Goal: Task Accomplishment & Management: Use online tool/utility

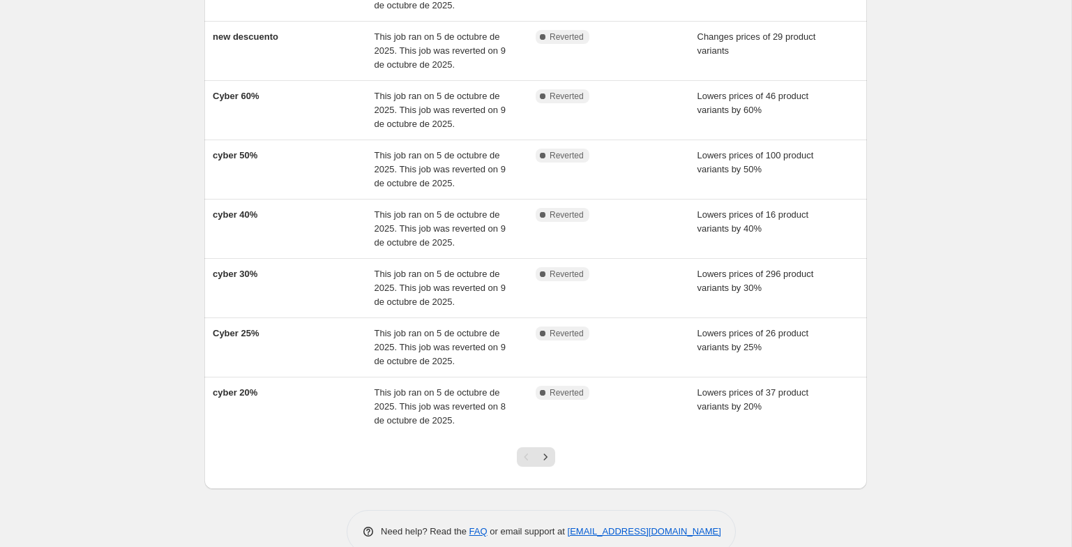
scroll to position [311, 0]
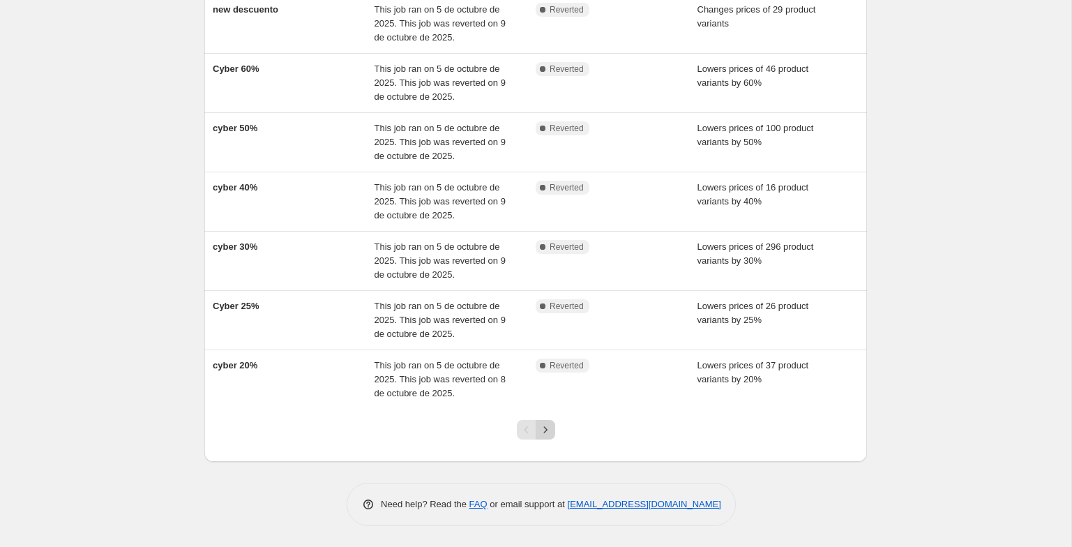
click at [548, 428] on icon "Next" at bounding box center [545, 430] width 14 height 14
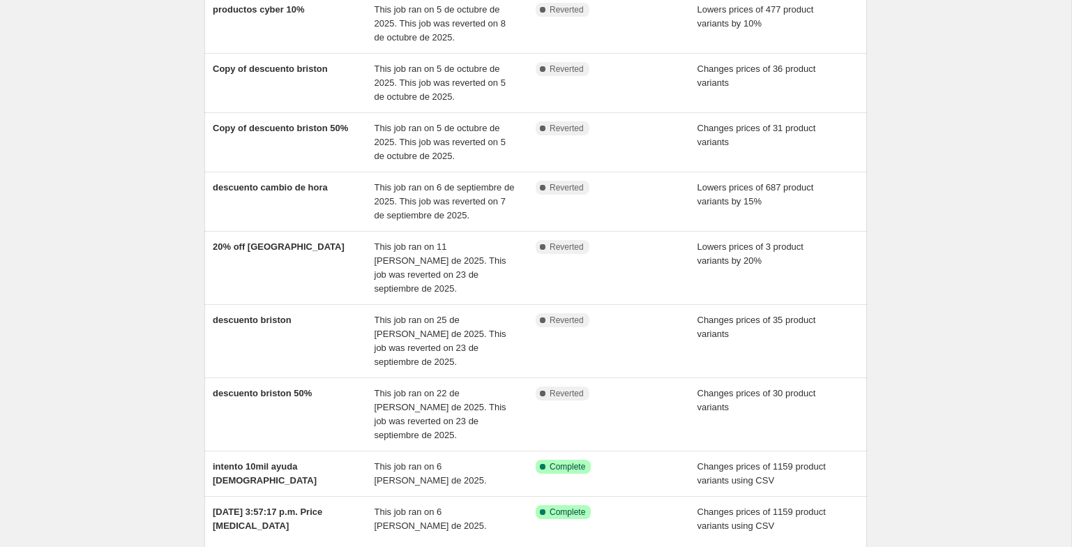
scroll to position [283, 0]
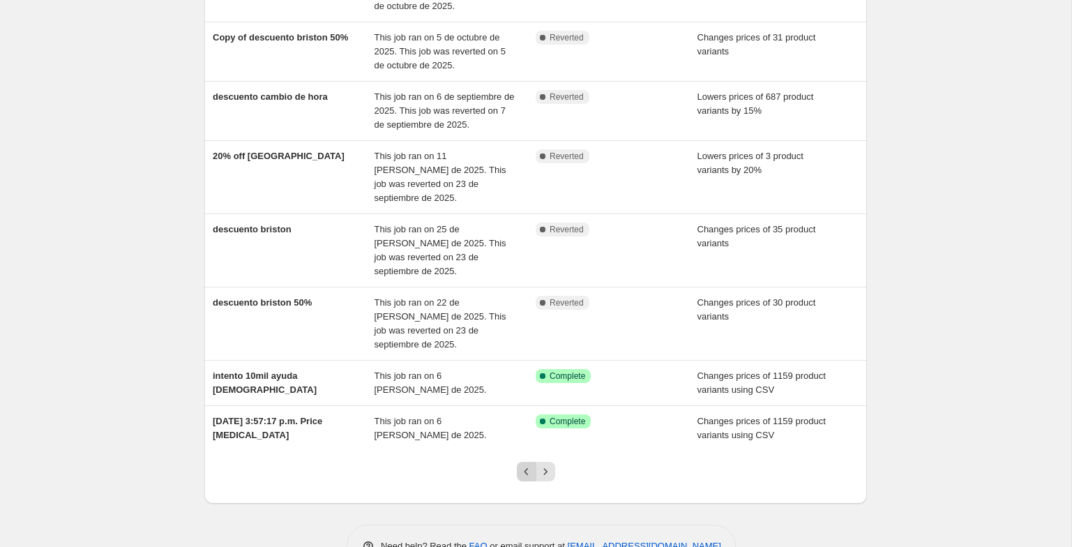
click at [526, 468] on icon "Previous" at bounding box center [526, 471] width 4 height 7
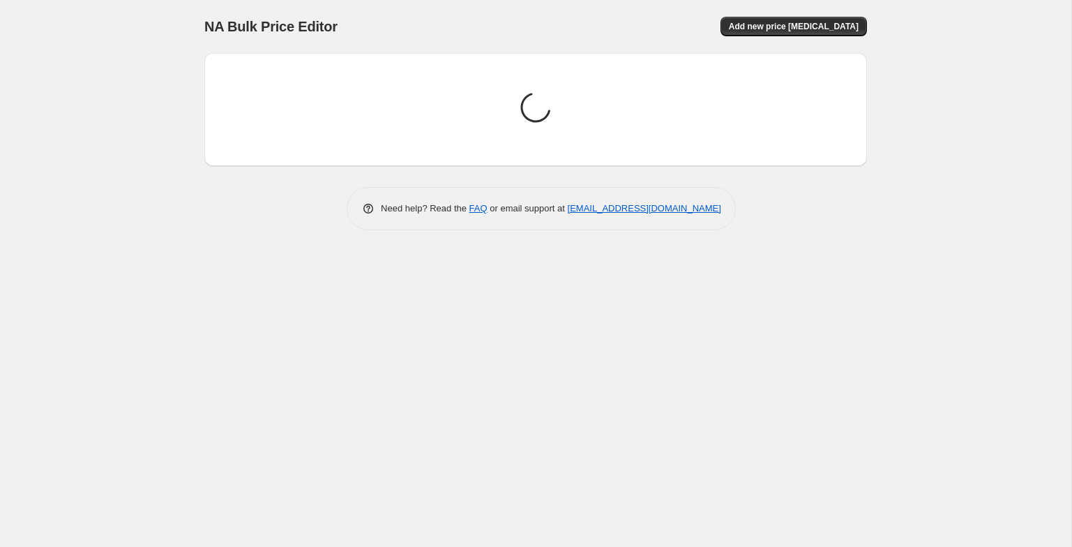
scroll to position [0, 0]
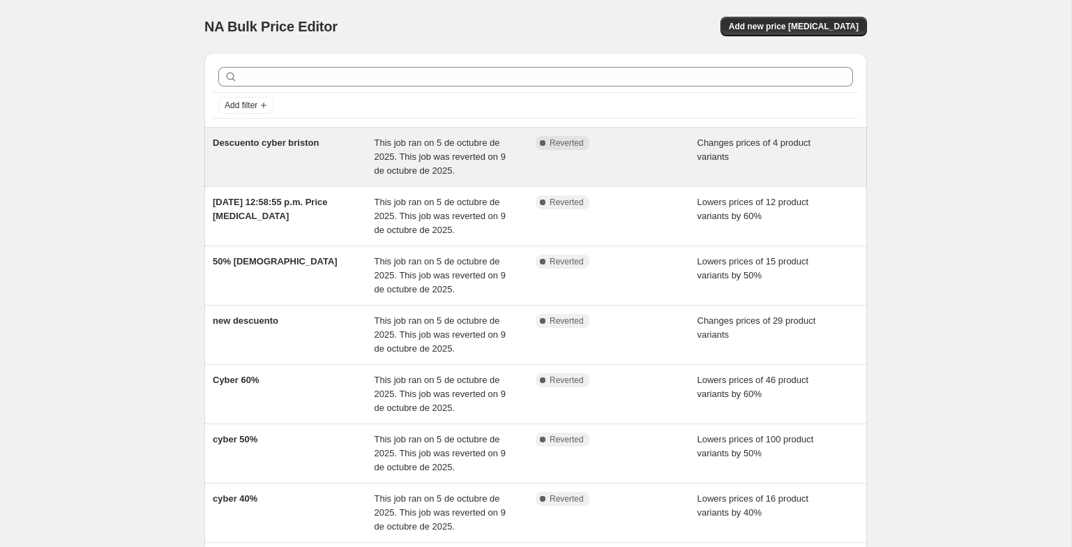
click at [358, 177] on div "Descuento cyber briston" at bounding box center [294, 157] width 162 height 42
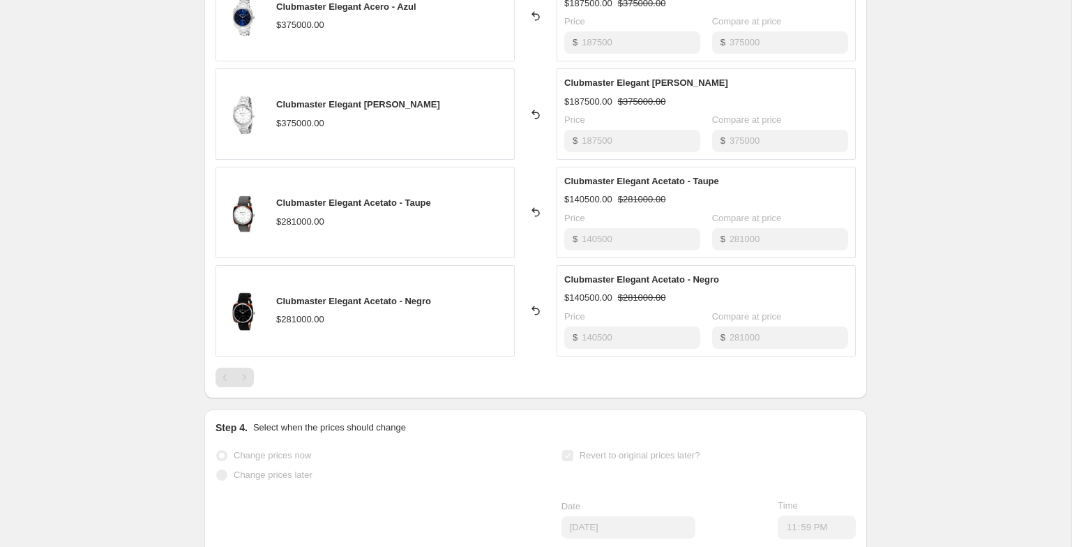
scroll to position [635, 0]
click at [258, 370] on div at bounding box center [536, 376] width 640 height 20
click at [240, 372] on div "Pagination" at bounding box center [244, 376] width 20 height 20
click at [219, 372] on div "Pagination" at bounding box center [226, 376] width 20 height 20
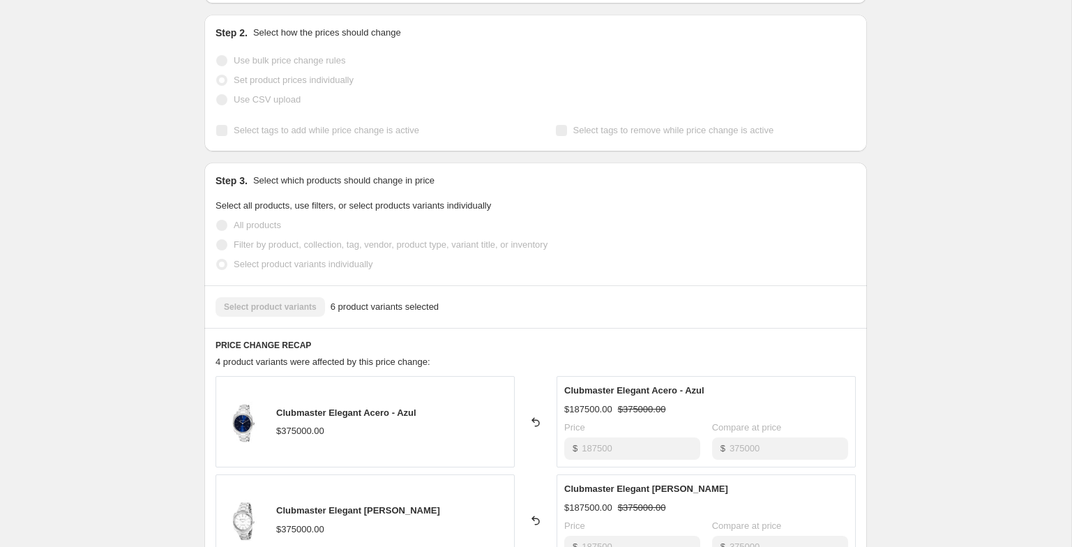
scroll to position [0, 0]
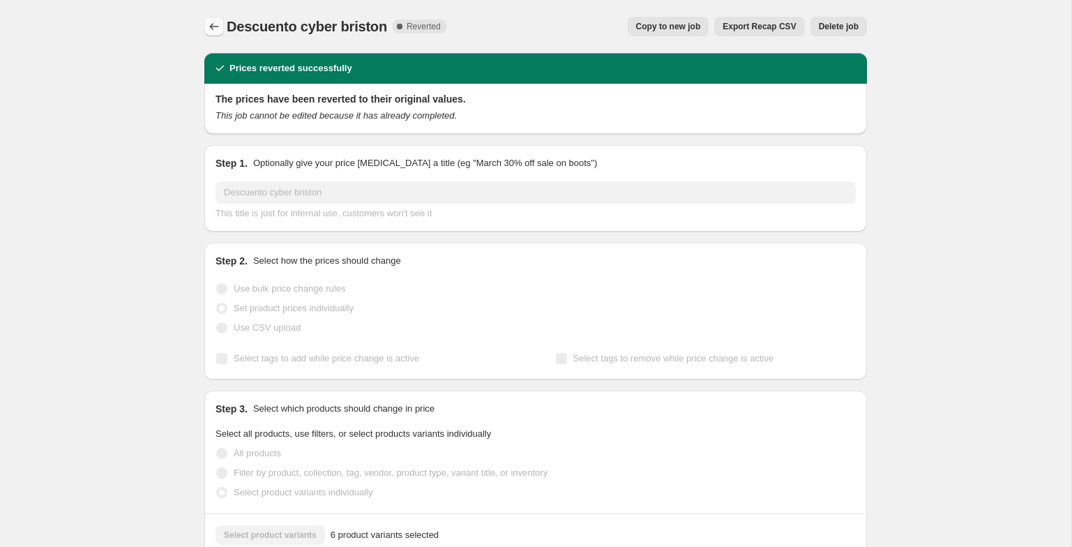
click at [209, 25] on icon "Price change jobs" at bounding box center [214, 27] width 14 height 14
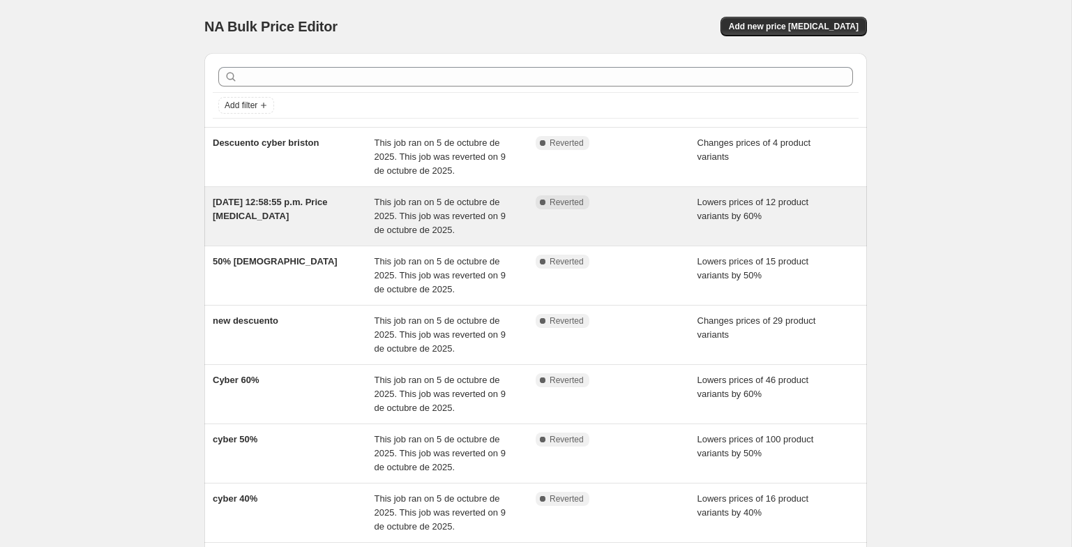
click at [241, 212] on span "5 oct 2025, 12:58:55 p.m. Price change job" at bounding box center [270, 209] width 114 height 24
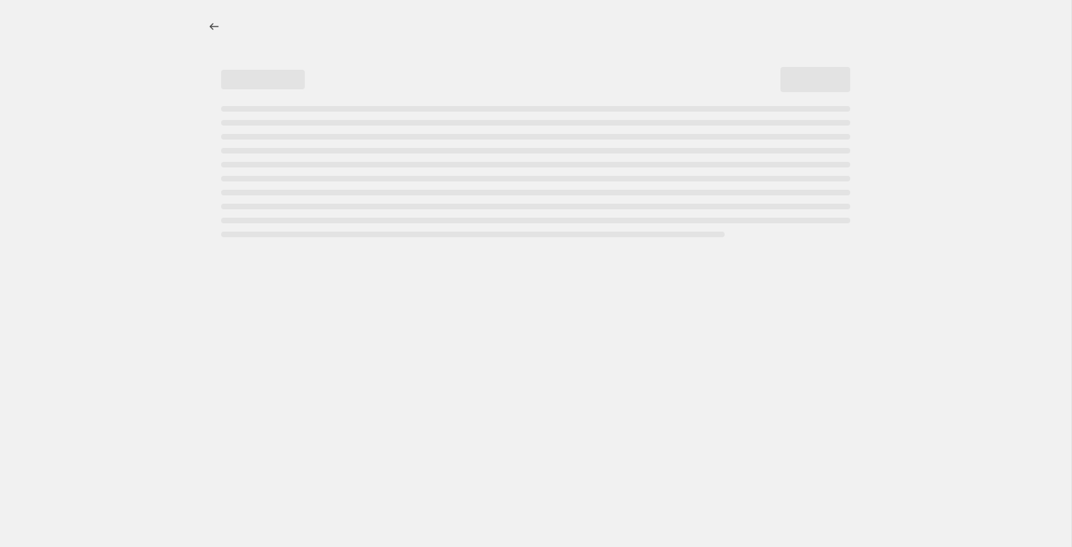
select select "percentage"
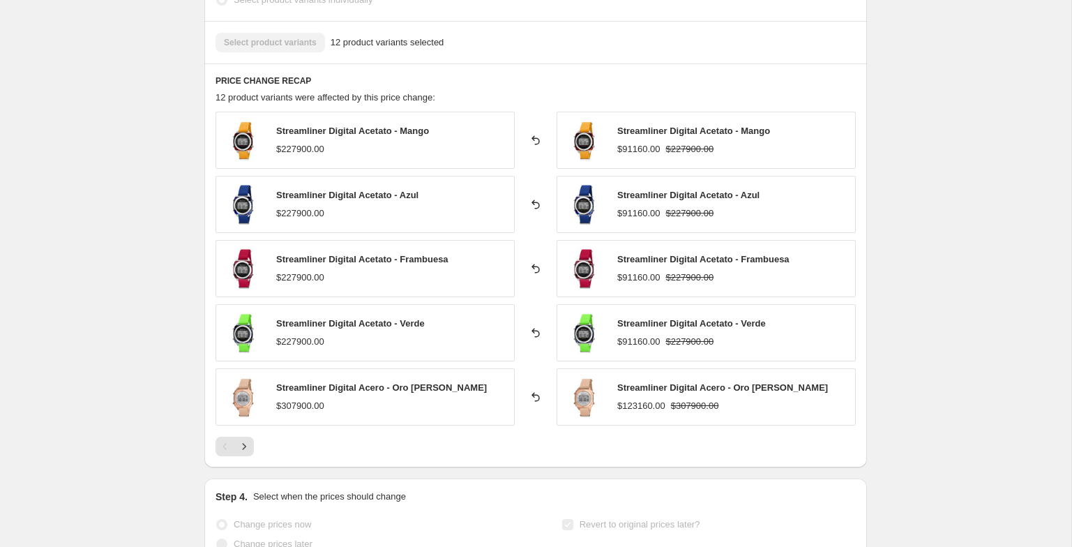
scroll to position [856, 0]
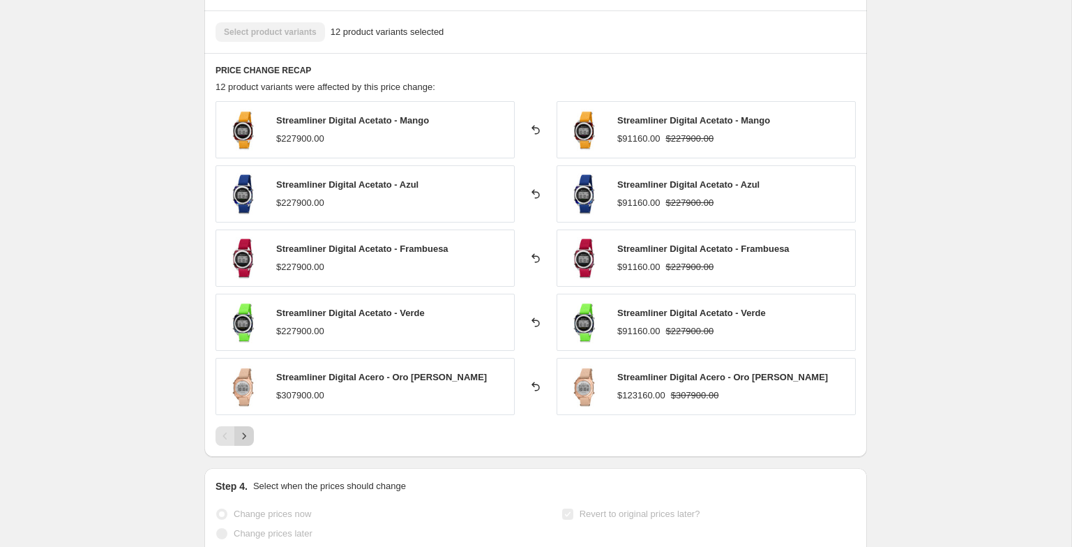
click at [246, 437] on icon "Next" at bounding box center [244, 436] width 14 height 14
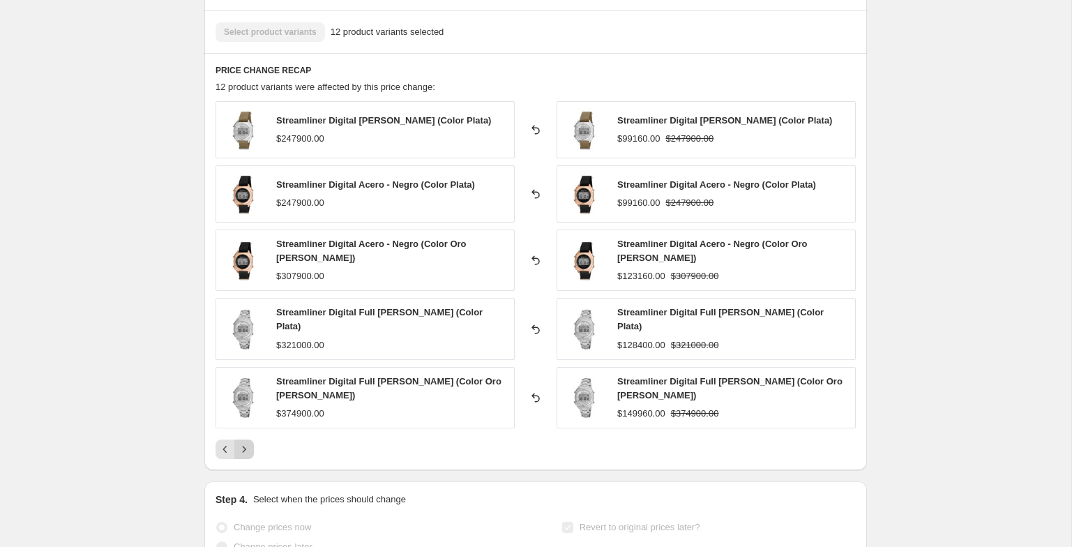
click at [246, 442] on icon "Next" at bounding box center [244, 449] width 14 height 14
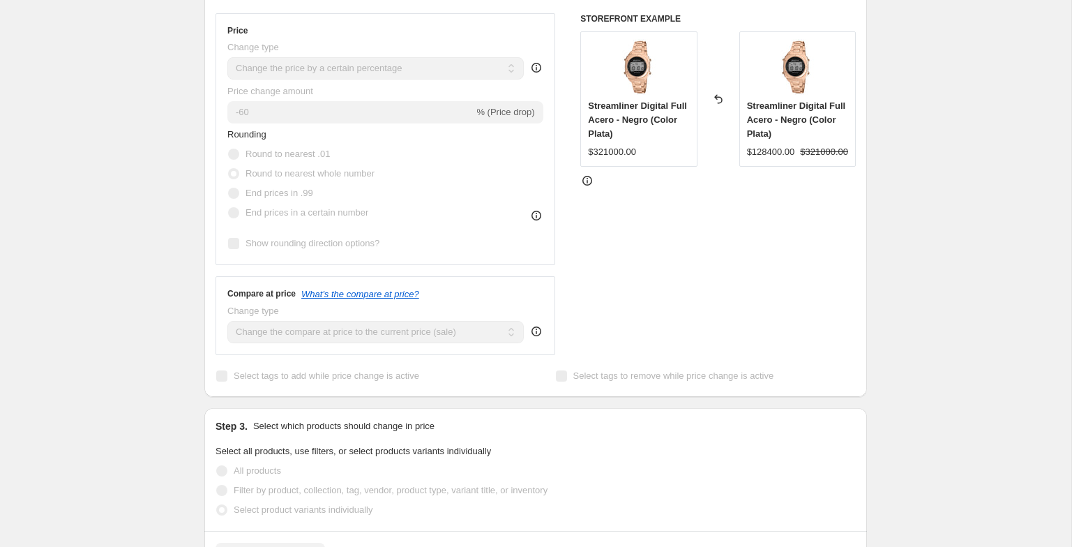
scroll to position [0, 0]
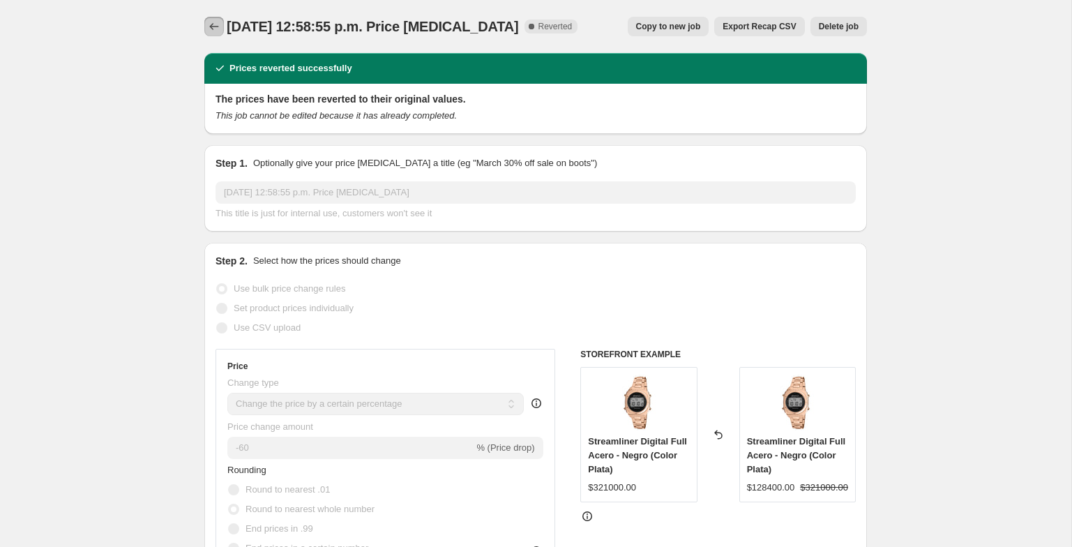
click at [207, 23] on icon "Price change jobs" at bounding box center [214, 27] width 14 height 14
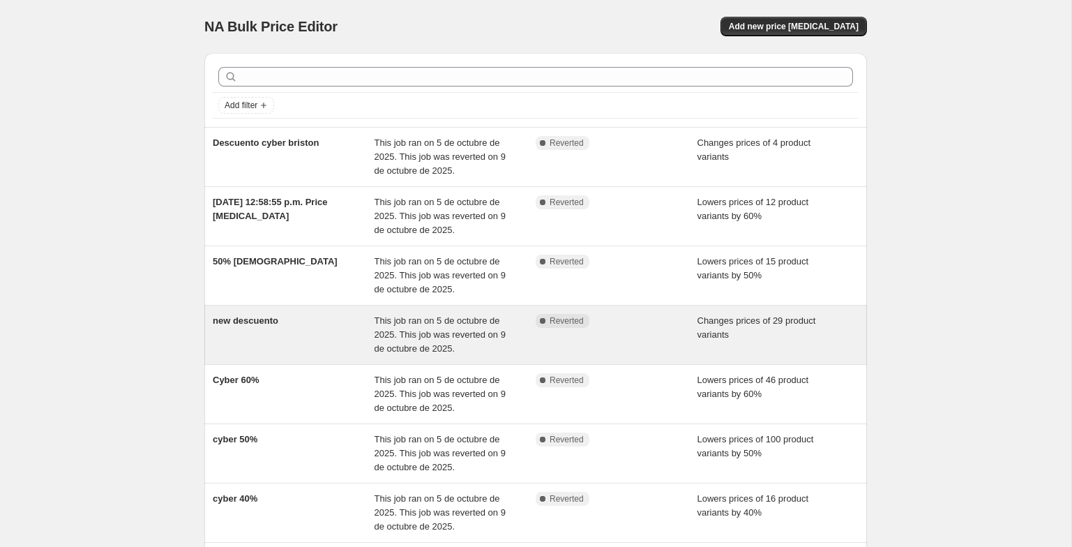
click at [274, 317] on span "new descuento" at bounding box center [246, 320] width 66 height 10
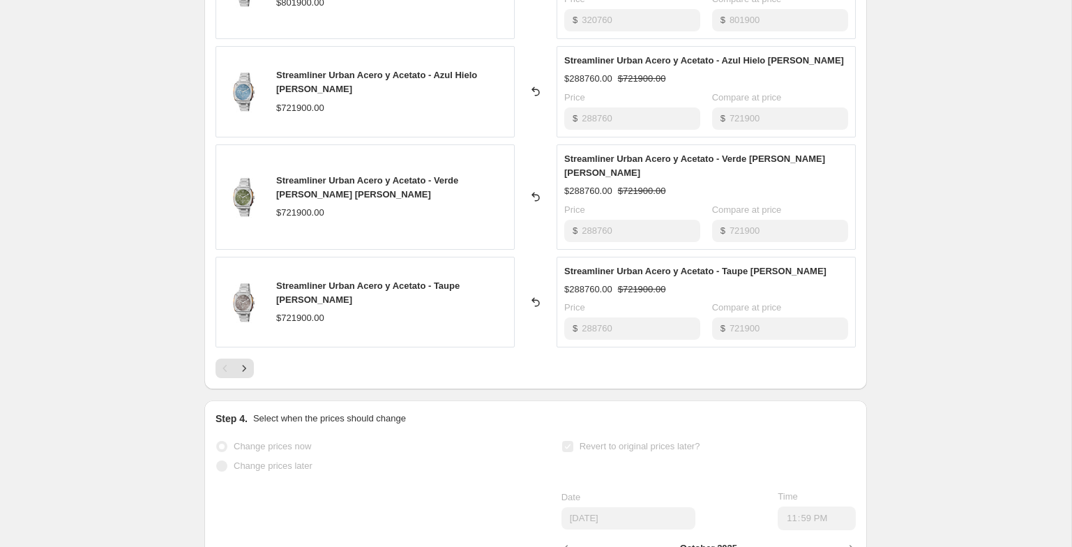
scroll to position [780, 0]
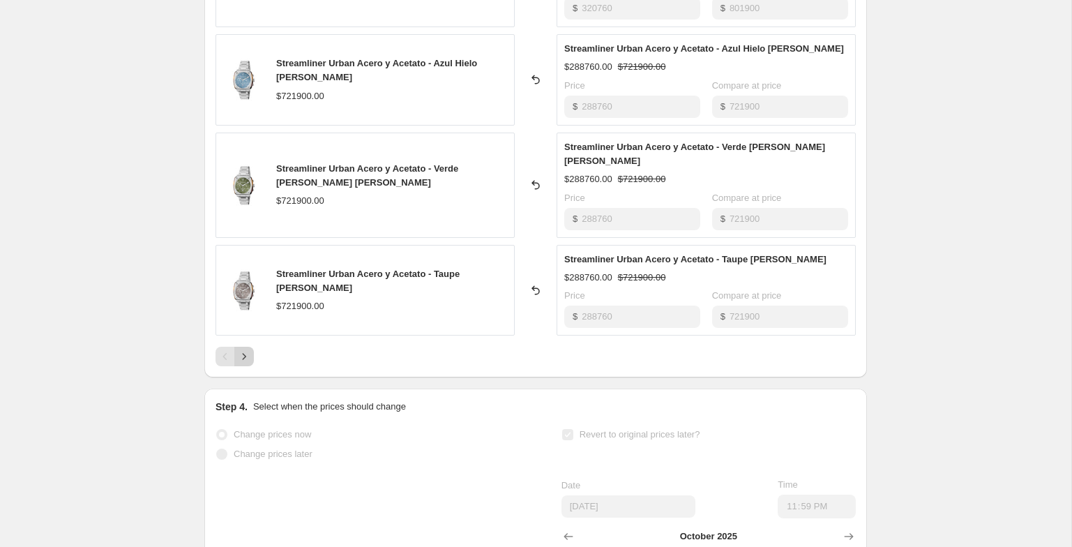
click at [246, 349] on icon "Next" at bounding box center [244, 356] width 14 height 14
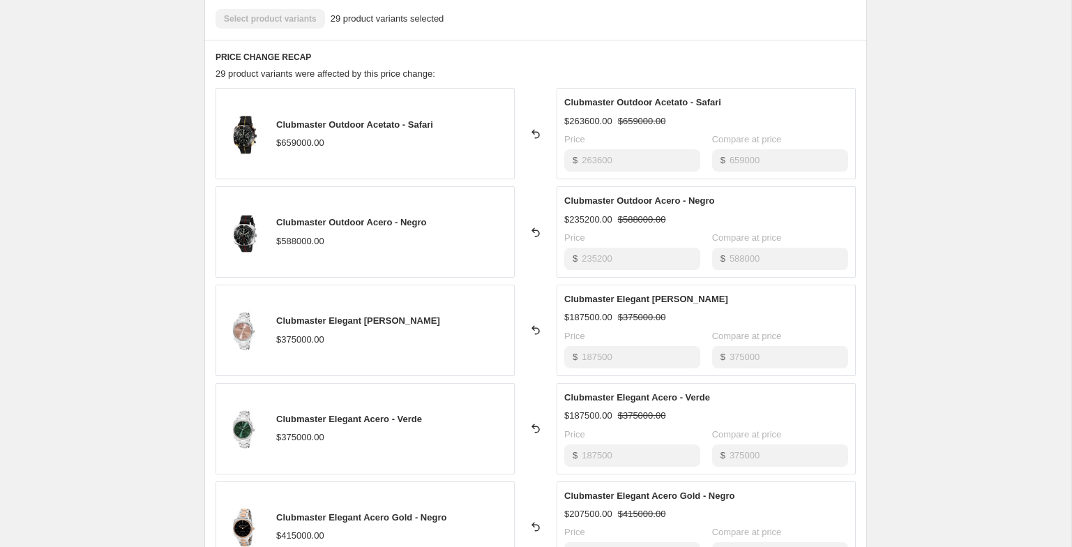
scroll to position [513, 0]
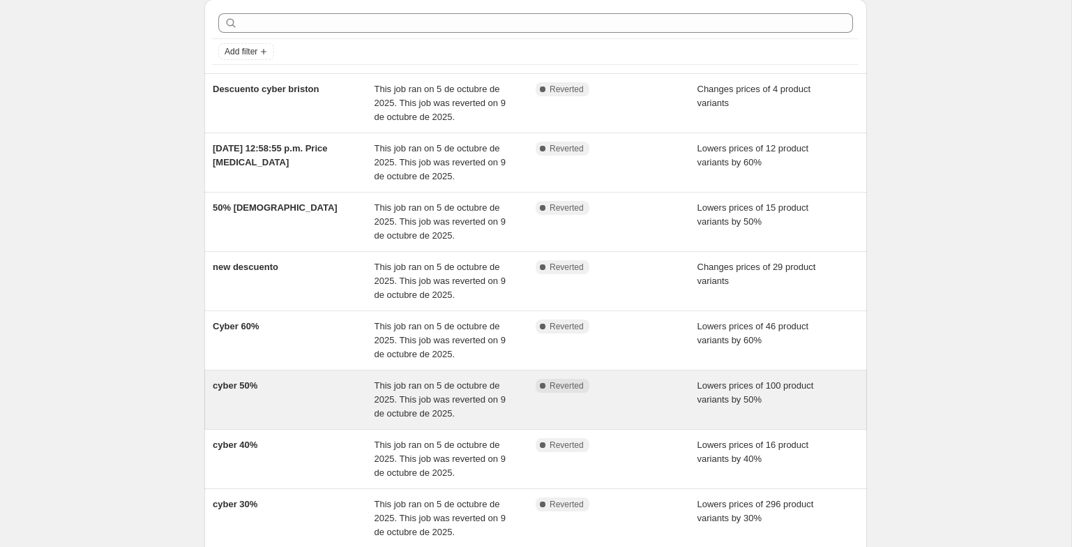
scroll to position [56, 0]
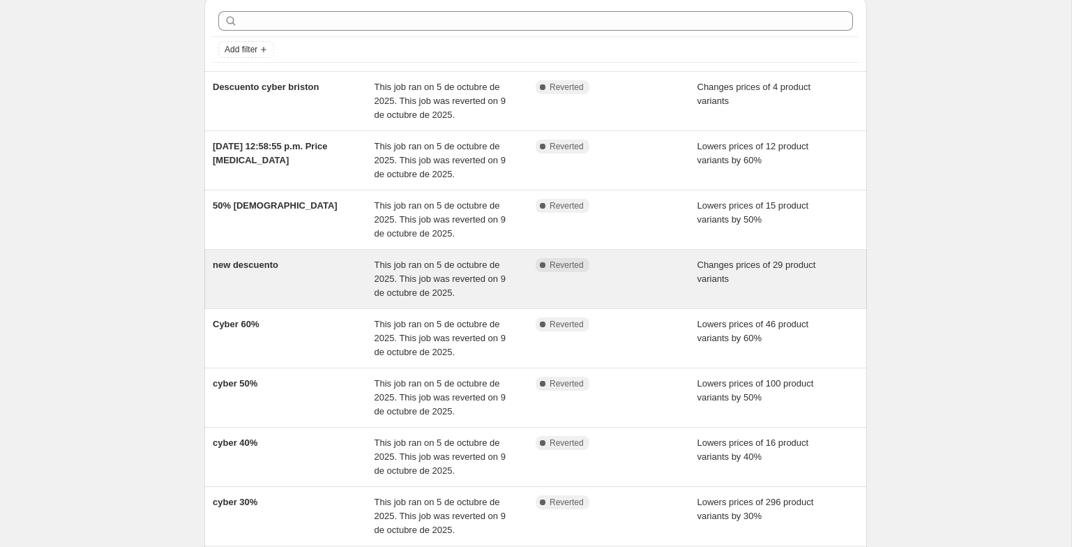
click at [349, 280] on div "new descuento" at bounding box center [294, 279] width 162 height 42
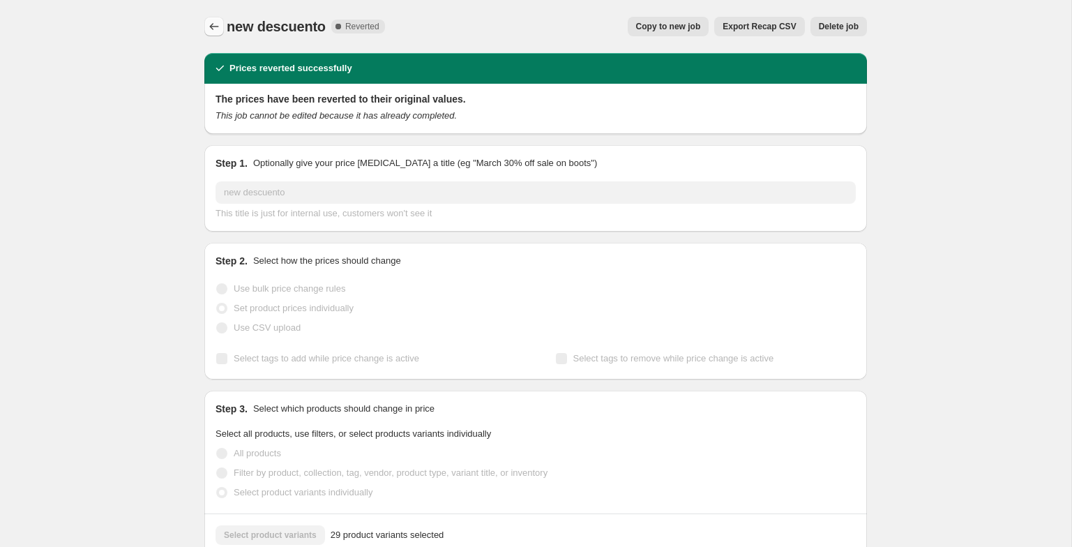
click at [215, 28] on icon "Price change jobs" at bounding box center [214, 27] width 14 height 14
